Goal: Communication & Community: Answer question/provide support

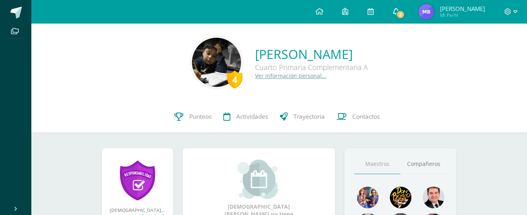
click at [405, 17] on span "3" at bounding box center [400, 14] width 9 height 9
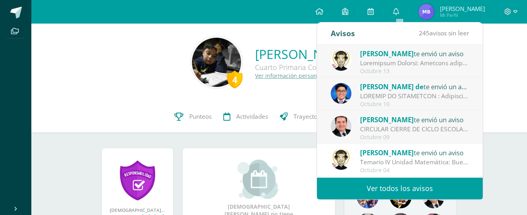
click at [434, 98] on div at bounding box center [414, 95] width 109 height 9
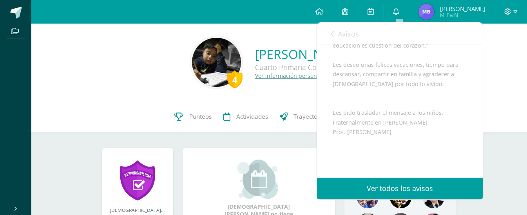
scroll to position [444, 0]
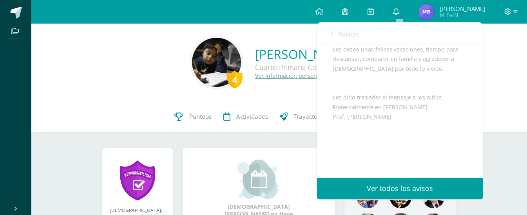
drag, startPoint x: 338, startPoint y: 143, endPoint x: 452, endPoint y: 177, distance: 118.7
click at [452, 177] on div "Avisos 244 avisos sin leer Avisos [PERSON_NAME] te envió un aviso [DATE] [PERSO…" at bounding box center [400, 110] width 166 height 176
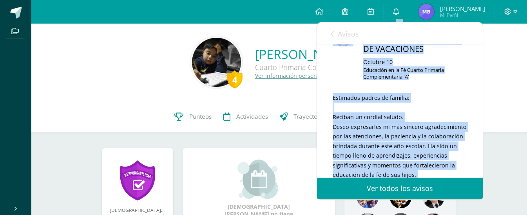
scroll to position [10, 0]
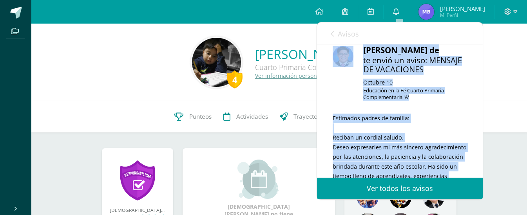
drag, startPoint x: 447, startPoint y: 134, endPoint x: 347, endPoint y: 83, distance: 111.9
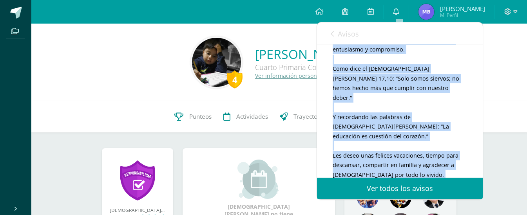
scroll to position [357, 0]
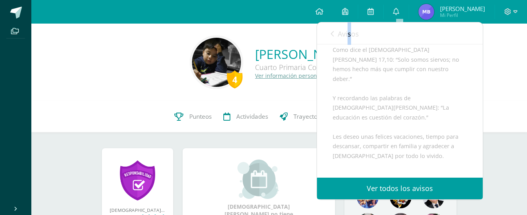
click at [349, 40] on link "Avisos" at bounding box center [345, 33] width 28 height 22
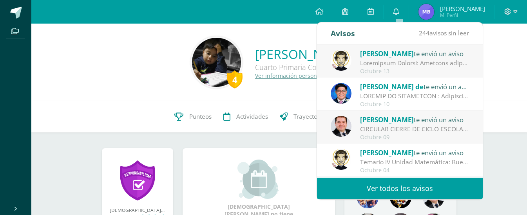
click at [412, 54] on span "[PERSON_NAME]" at bounding box center [387, 53] width 54 height 9
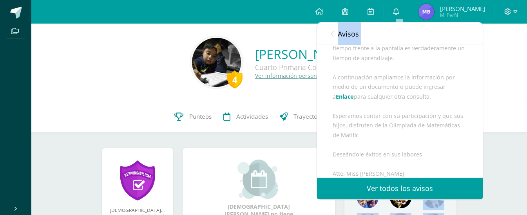
scroll to position [411, 0]
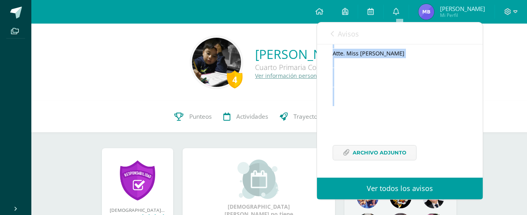
drag, startPoint x: 334, startPoint y: 144, endPoint x: 416, endPoint y: 111, distance: 88.2
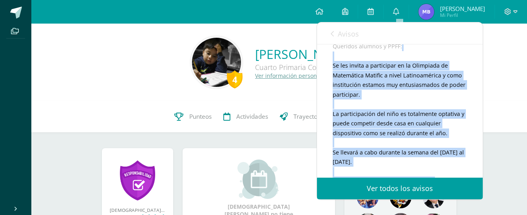
scroll to position [66, 0]
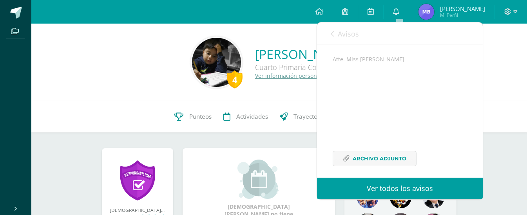
scroll to position [411, 0]
click at [388, 149] on span "Archivo Adjunto" at bounding box center [380, 152] width 54 height 15
